Goal: Information Seeking & Learning: Learn about a topic

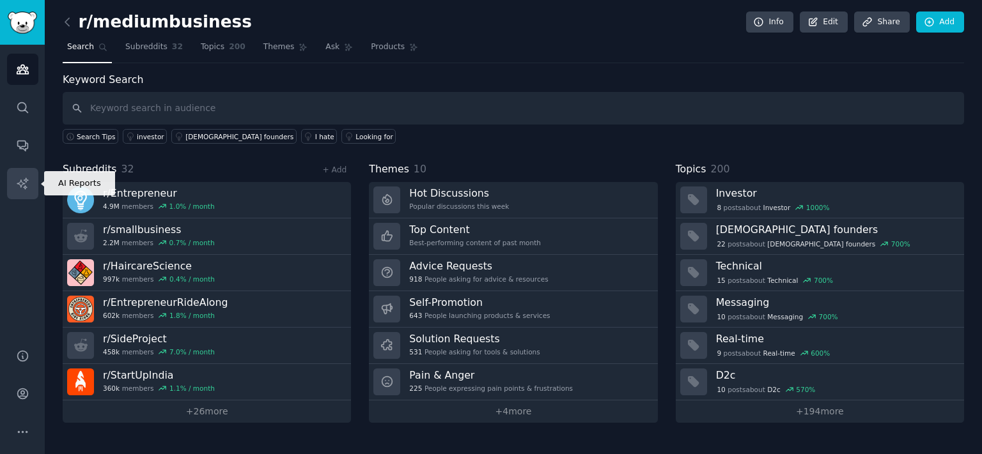
click at [17, 190] on icon "Sidebar" at bounding box center [22, 183] width 13 height 13
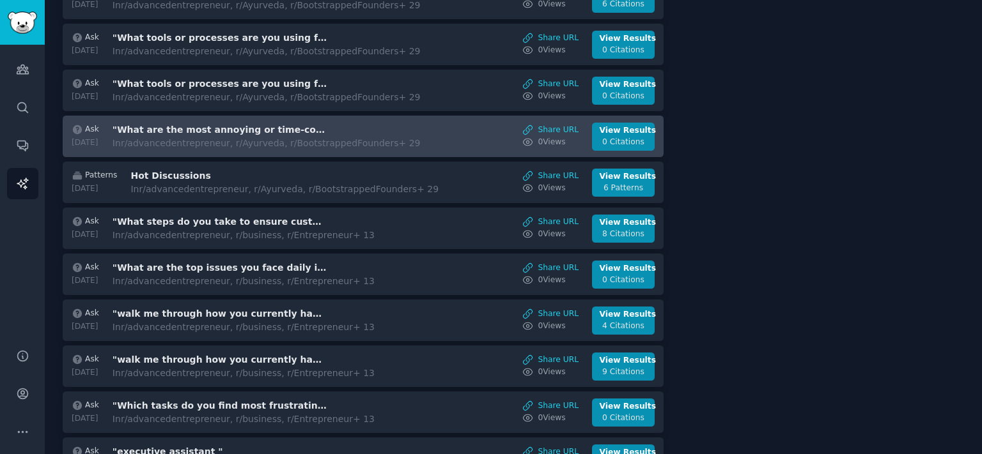
scroll to position [682, 0]
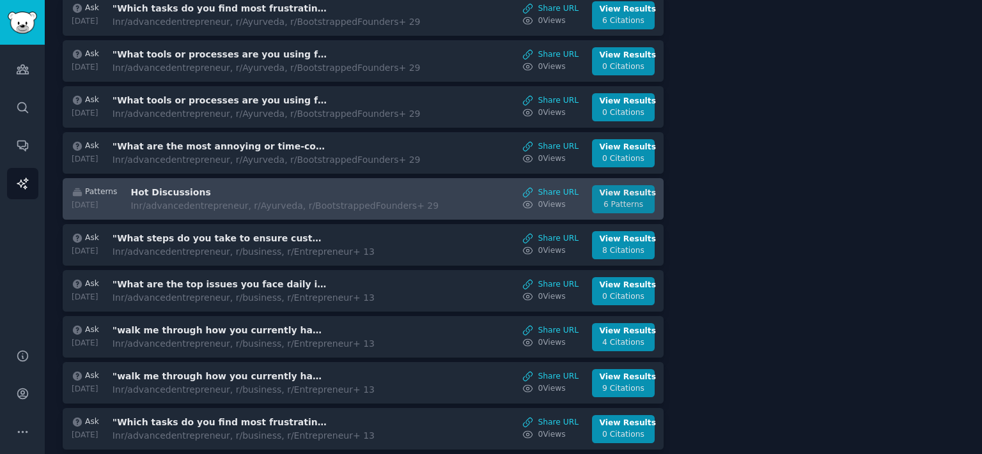
click at [631, 199] on div "6 Patterns" at bounding box center [623, 205] width 48 height 12
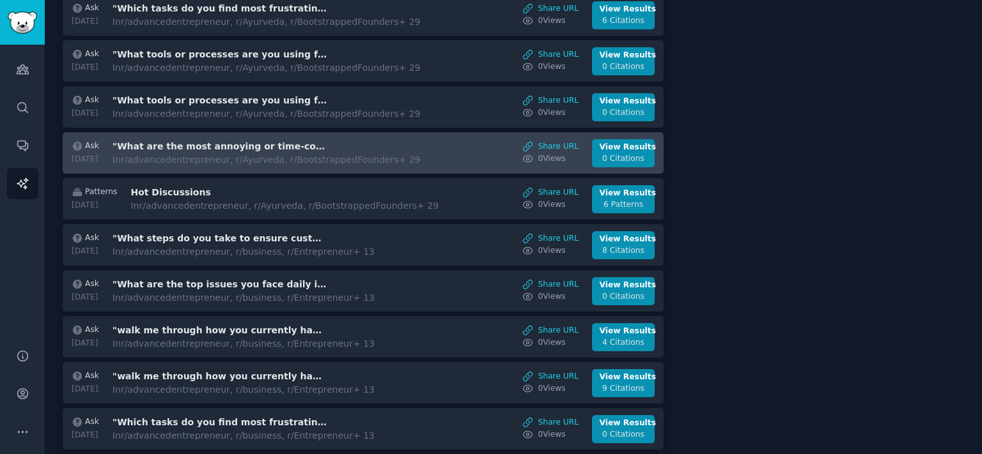
scroll to position [470, 0]
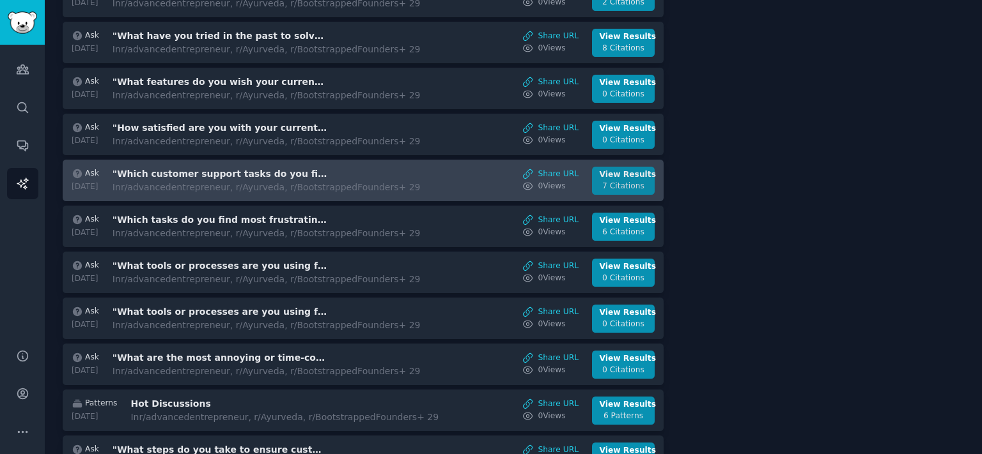
click at [640, 179] on link "View Results 7 Citations" at bounding box center [623, 181] width 63 height 28
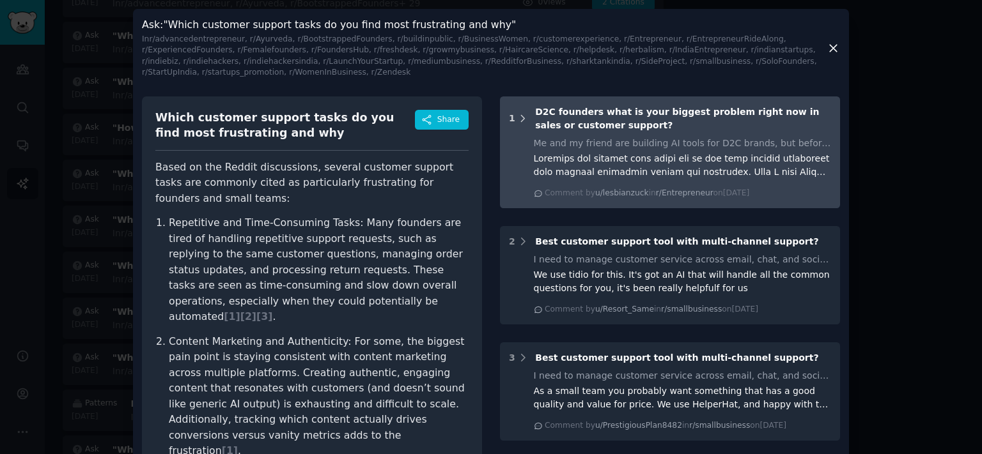
click at [509, 112] on div "1" at bounding box center [512, 118] width 6 height 13
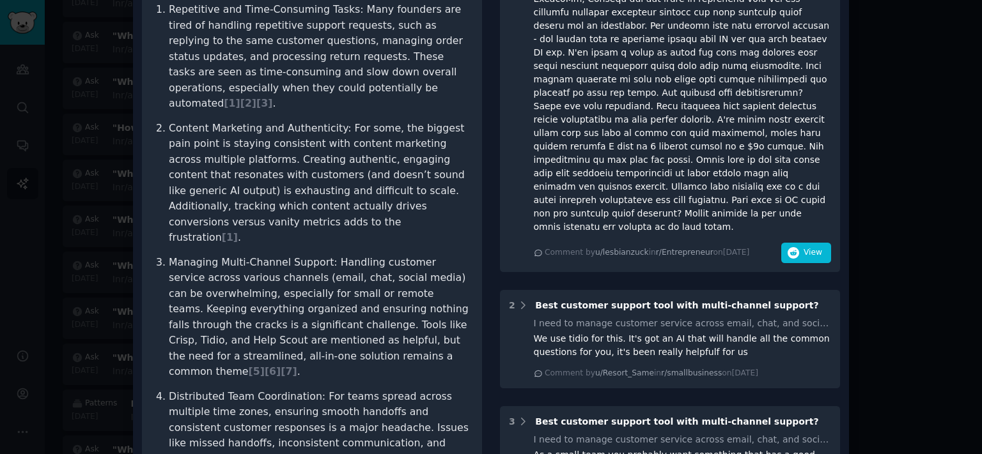
scroll to position [282, 0]
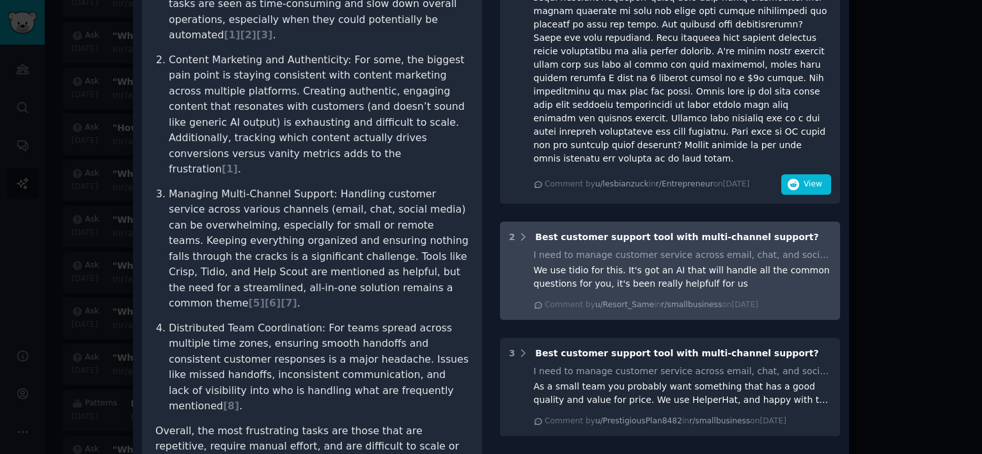
click at [529, 231] on div "2 Best customer support tool with multi-channel support?" at bounding box center [670, 237] width 322 height 13
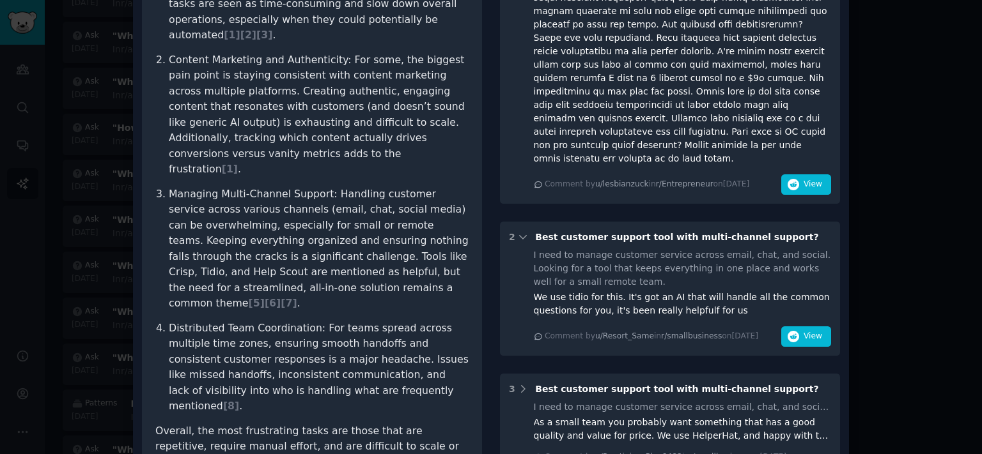
scroll to position [564, 0]
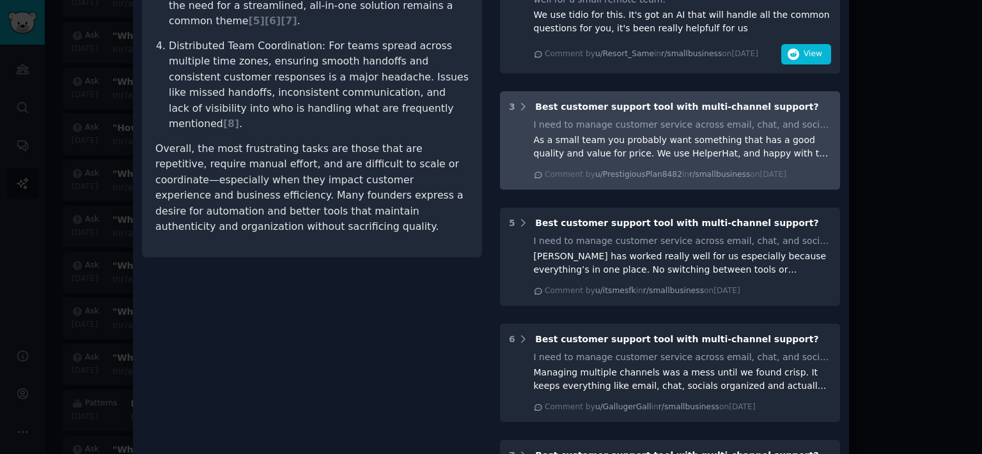
click at [523, 100] on div "3 Best customer support tool with multi-channel support?" at bounding box center [670, 106] width 322 height 13
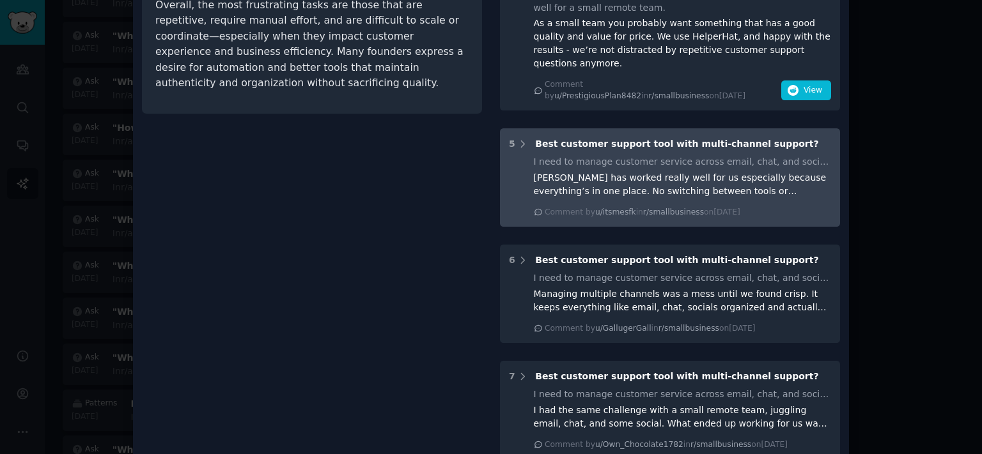
scroll to position [705, 0]
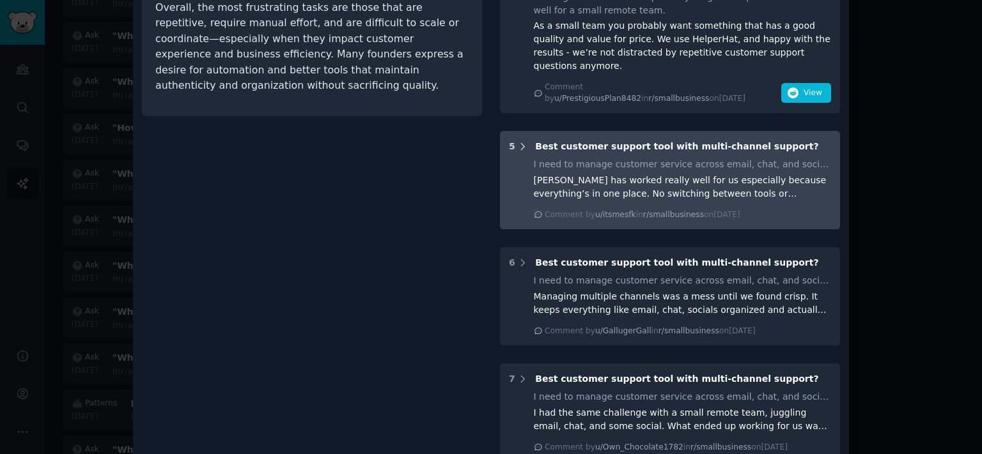
click at [517, 141] on icon at bounding box center [523, 147] width 12 height 12
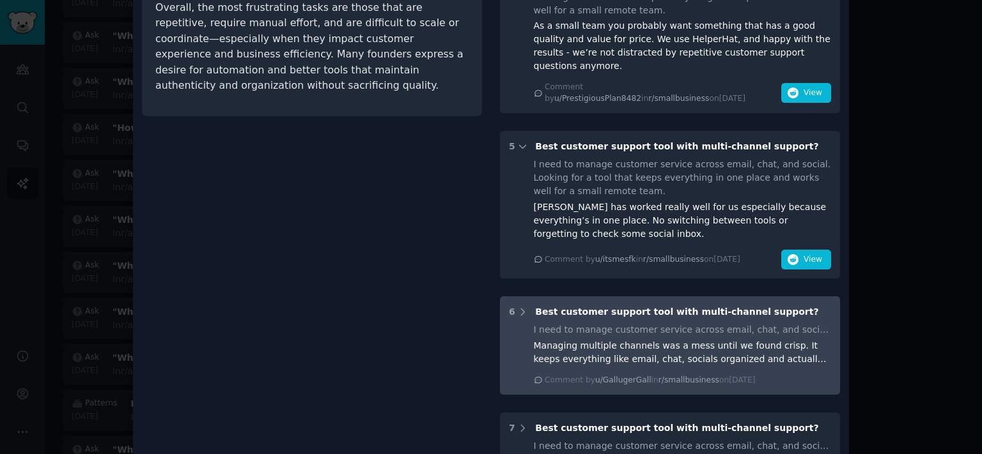
click at [520, 296] on div "6 Best customer support tool with multi-channel support? I need to manage custo…" at bounding box center [670, 345] width 340 height 98
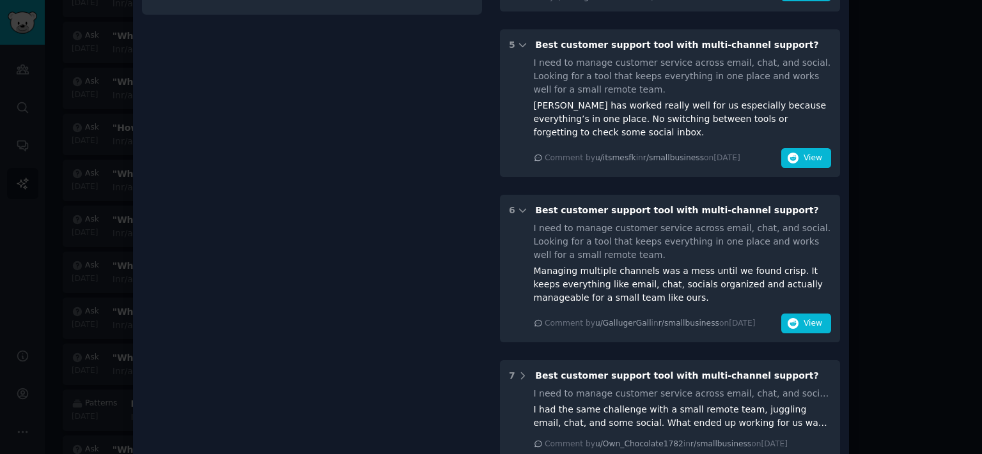
scroll to position [917, 0]
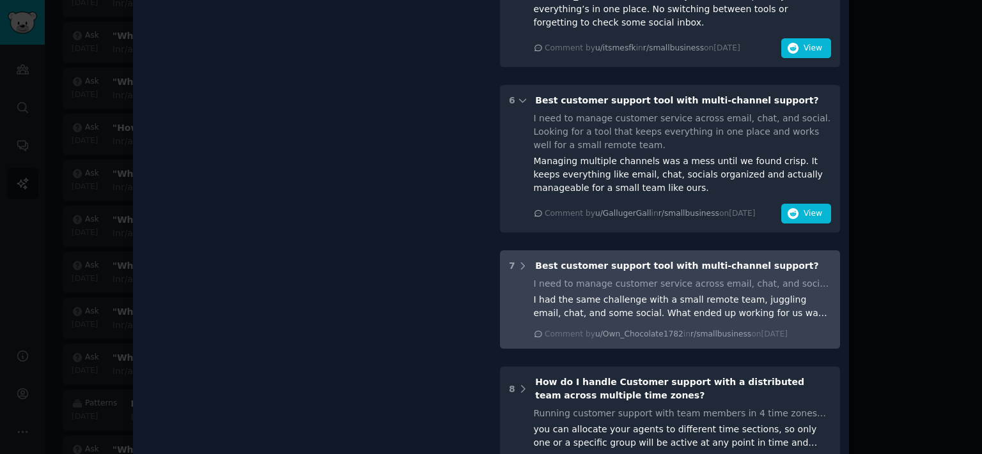
click at [523, 259] on div "7 Best customer support tool with multi-channel support?" at bounding box center [670, 265] width 322 height 13
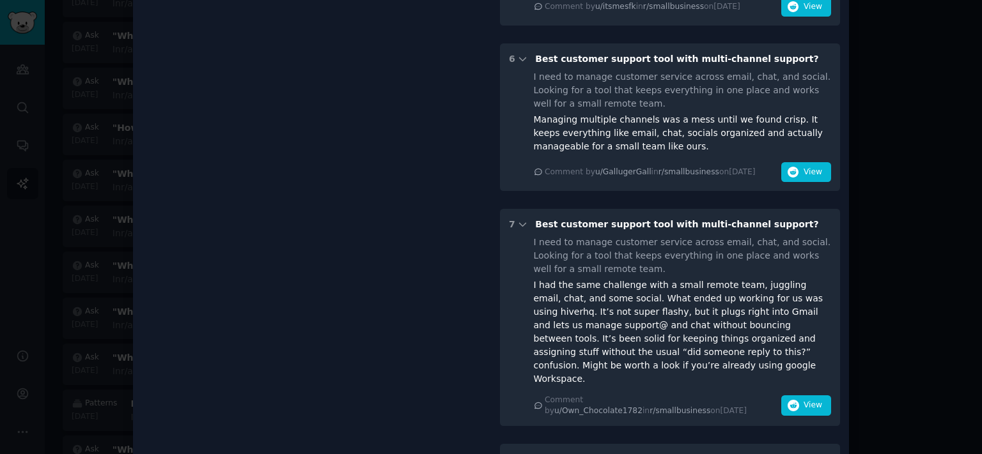
scroll to position [1058, 0]
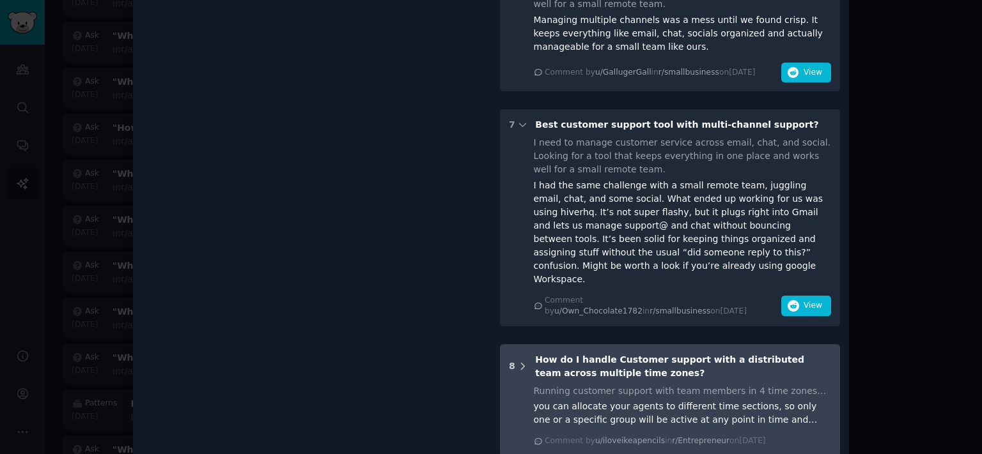
click at [520, 361] on icon at bounding box center [523, 367] width 12 height 12
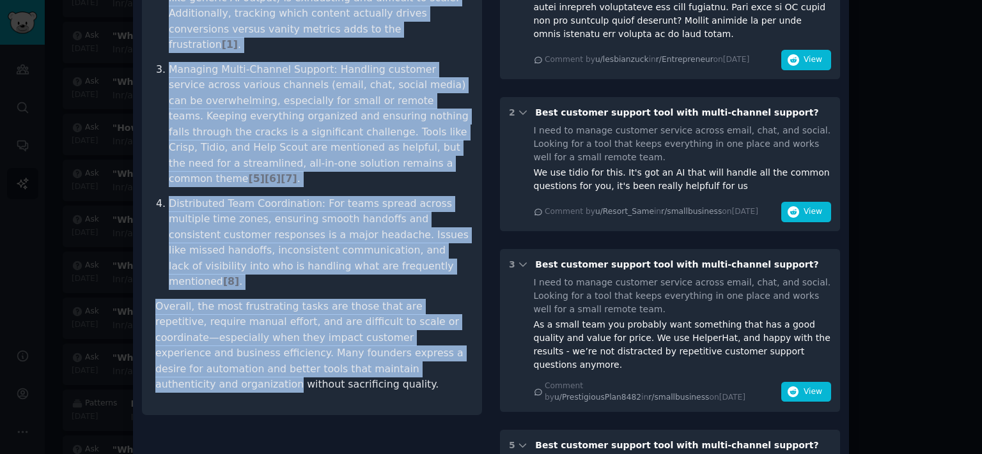
scroll to position [409, 0]
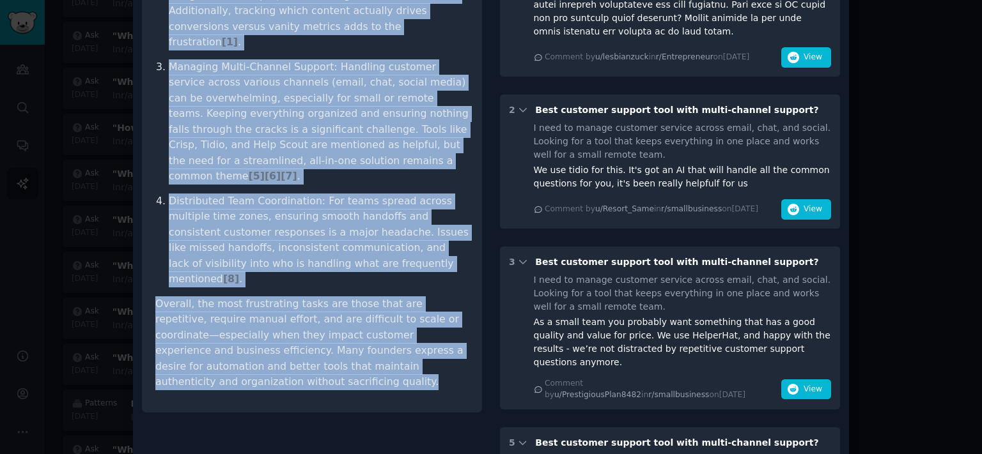
drag, startPoint x: 188, startPoint y: 116, endPoint x: 473, endPoint y: 308, distance: 343.8
click at [473, 308] on div "Which customer support tasks do you find most frustrating and why Share Based o…" at bounding box center [312, 50] width 340 height 725
copy article "Lorem ip dol Sitame consectetur, adipisc elitsedd eiusmod tempo inc utlabore et…"
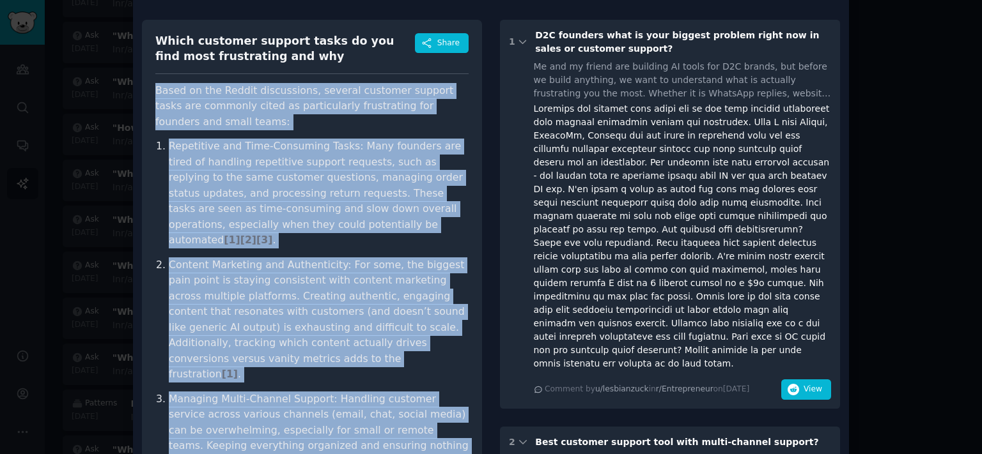
scroll to position [0, 0]
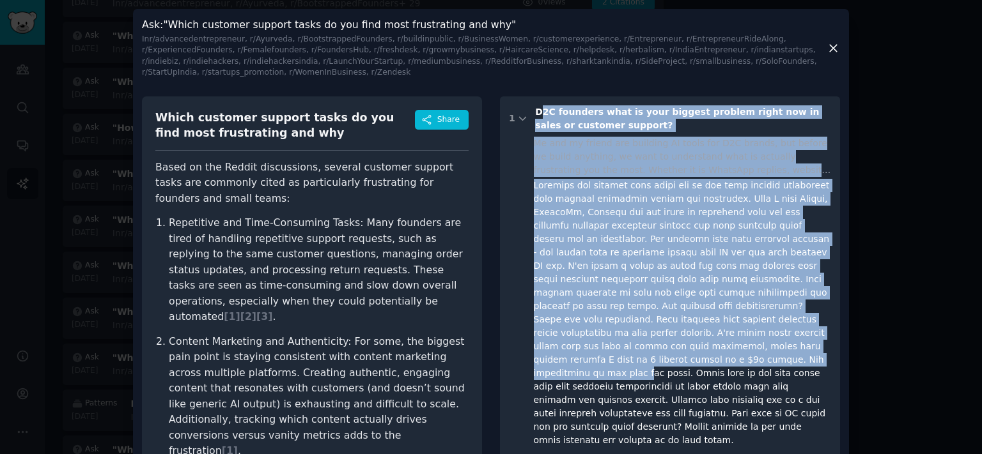
drag, startPoint x: 535, startPoint y: 98, endPoint x: 617, endPoint y: 330, distance: 245.4
click at [617, 332] on div "1 D2C founders what is your biggest problem right now in sales or customer supp…" at bounding box center [670, 290] width 340 height 389
click at [541, 96] on div "1 D2C founders what is your biggest problem right now in sales or customer supp…" at bounding box center [670, 290] width 340 height 389
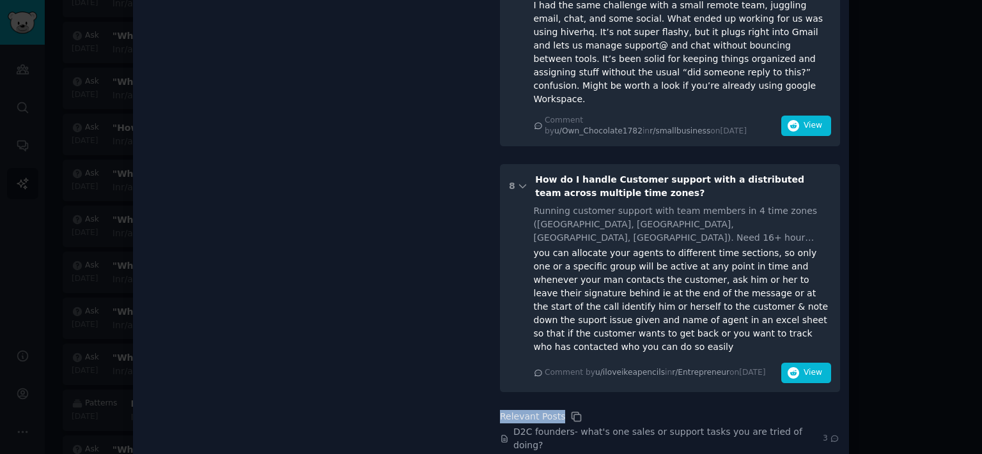
scroll to position [1340, 0]
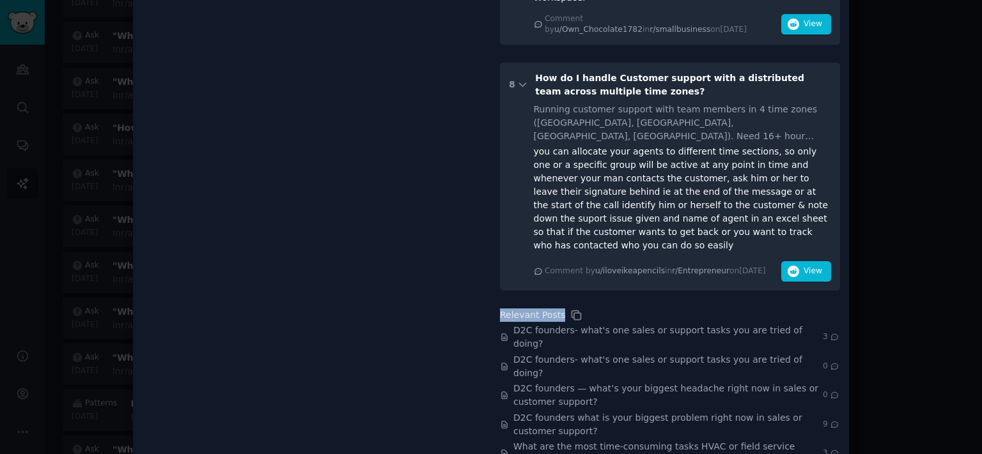
drag, startPoint x: 535, startPoint y: 114, endPoint x: 767, endPoint y: 196, distance: 245.4
copy div "Comment by u/iloveikeapencils in r/Entrepreneur [DATE][DATE]"
